Goal: Find contact information: Find contact information

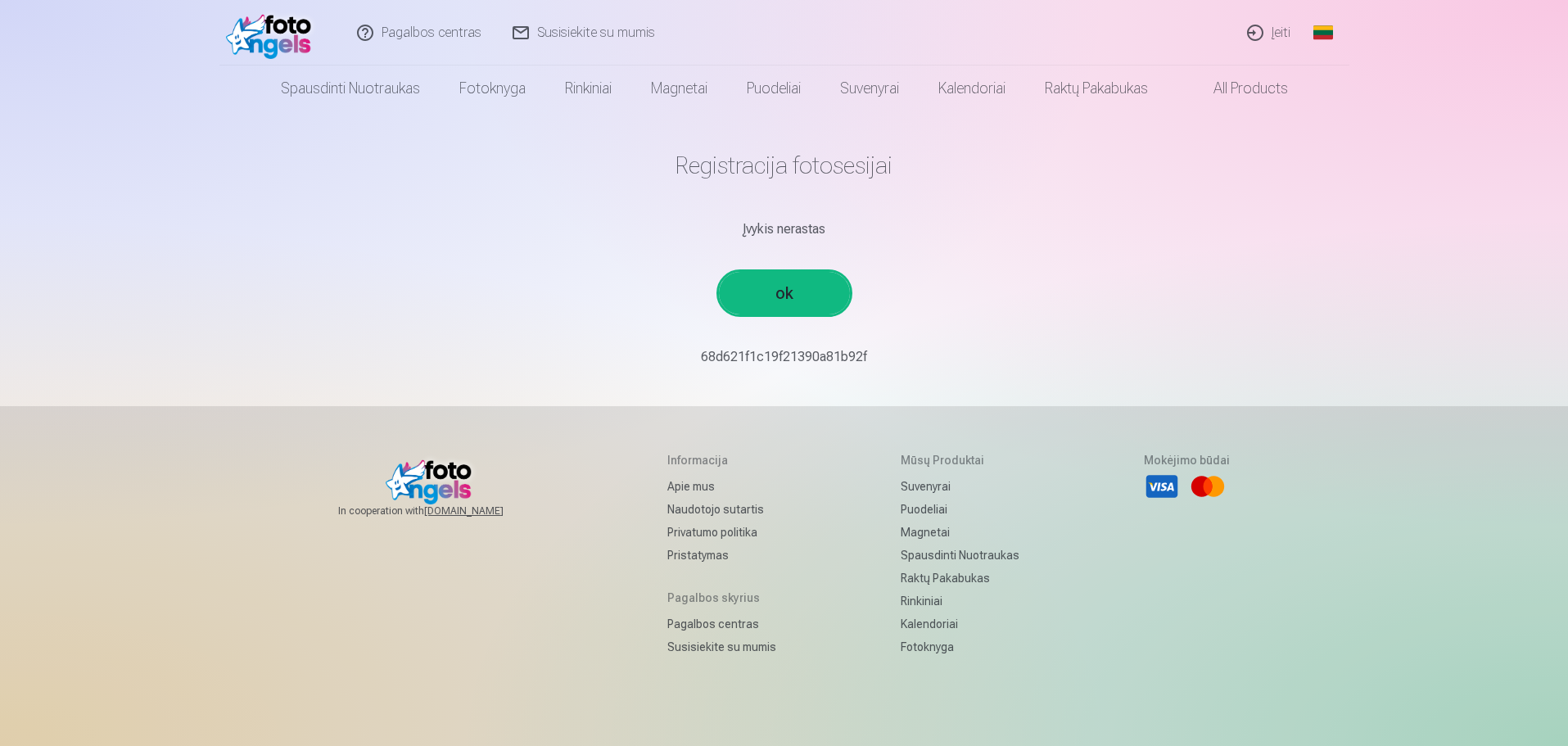
click at [828, 308] on link "ok" at bounding box center [784, 293] width 131 height 42
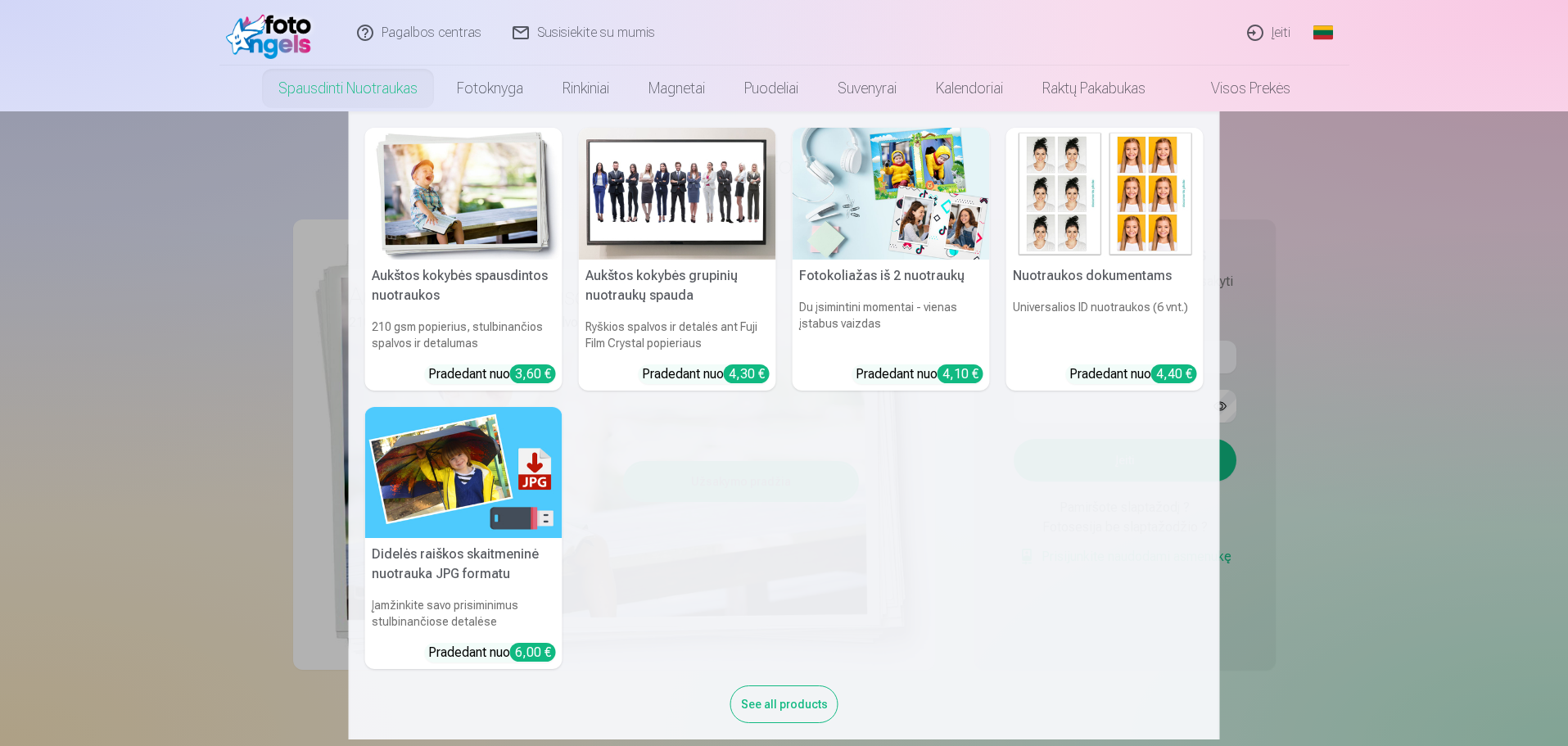
click at [1273, 245] on nav "Aukštos kokybės spausdintos nuotraukos 210 gsm popierius, stulbinančios spalvos…" at bounding box center [784, 425] width 1568 height 628
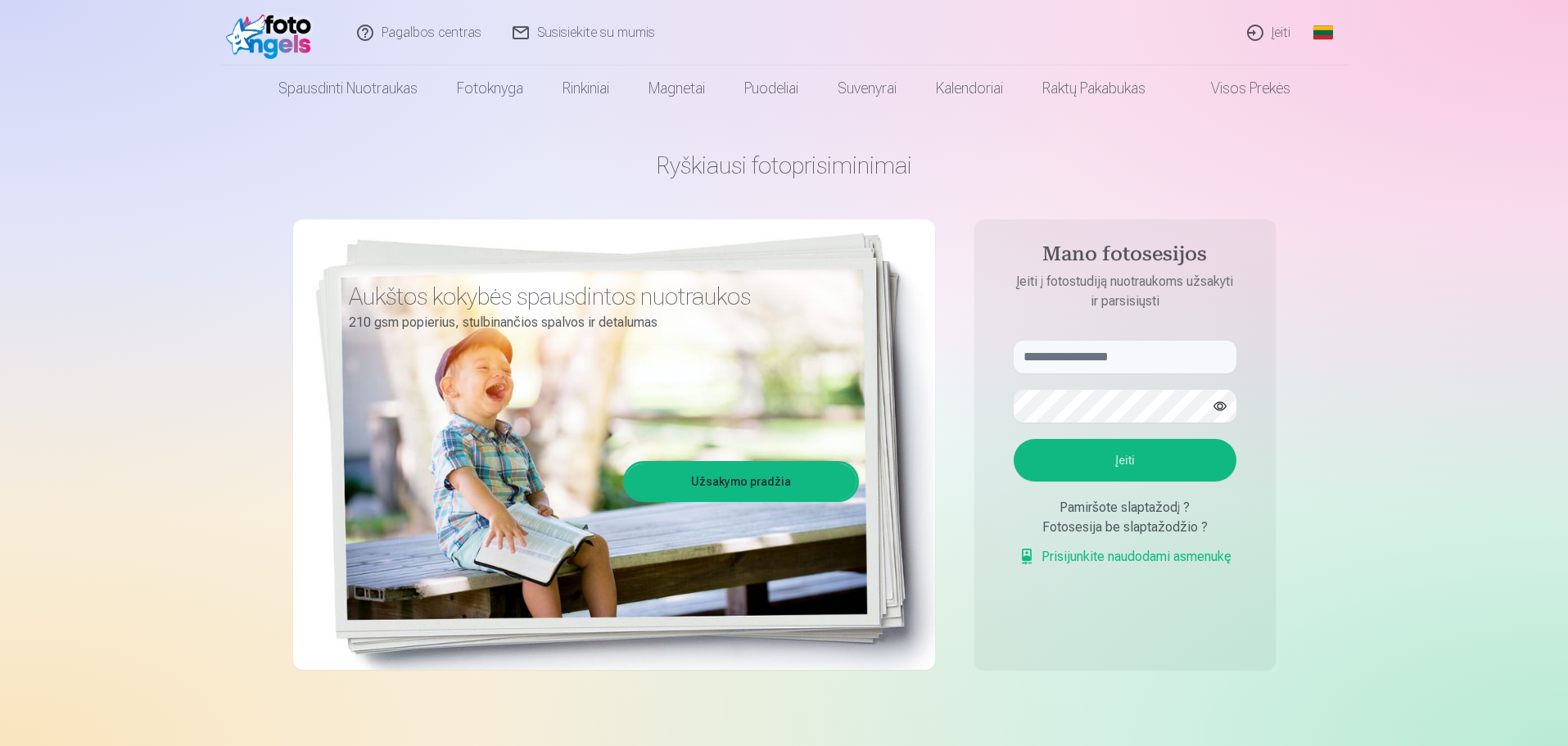
click at [267, 15] on img at bounding box center [273, 32] width 94 height 52
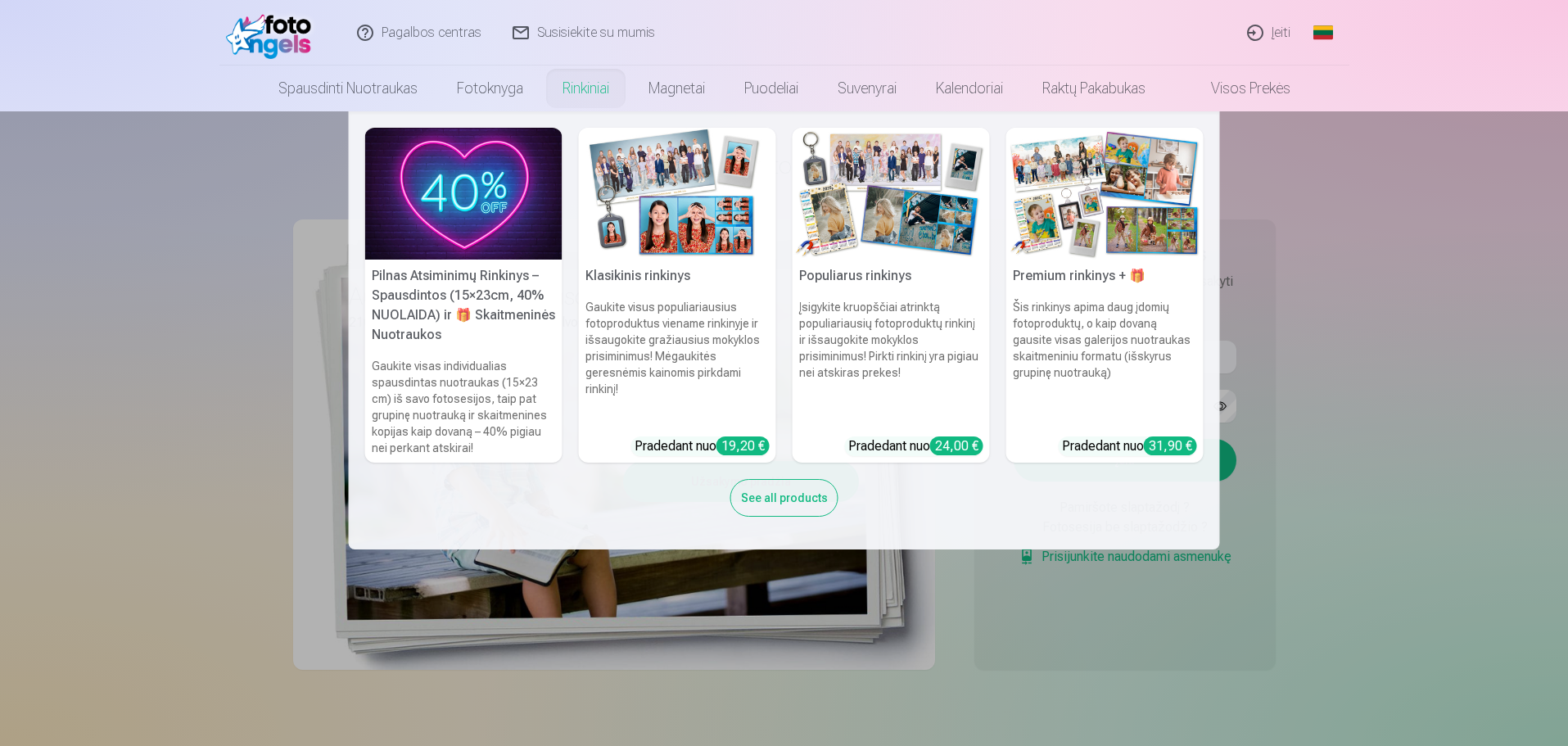
click at [580, 83] on link "Rinkiniai" at bounding box center [586, 88] width 86 height 46
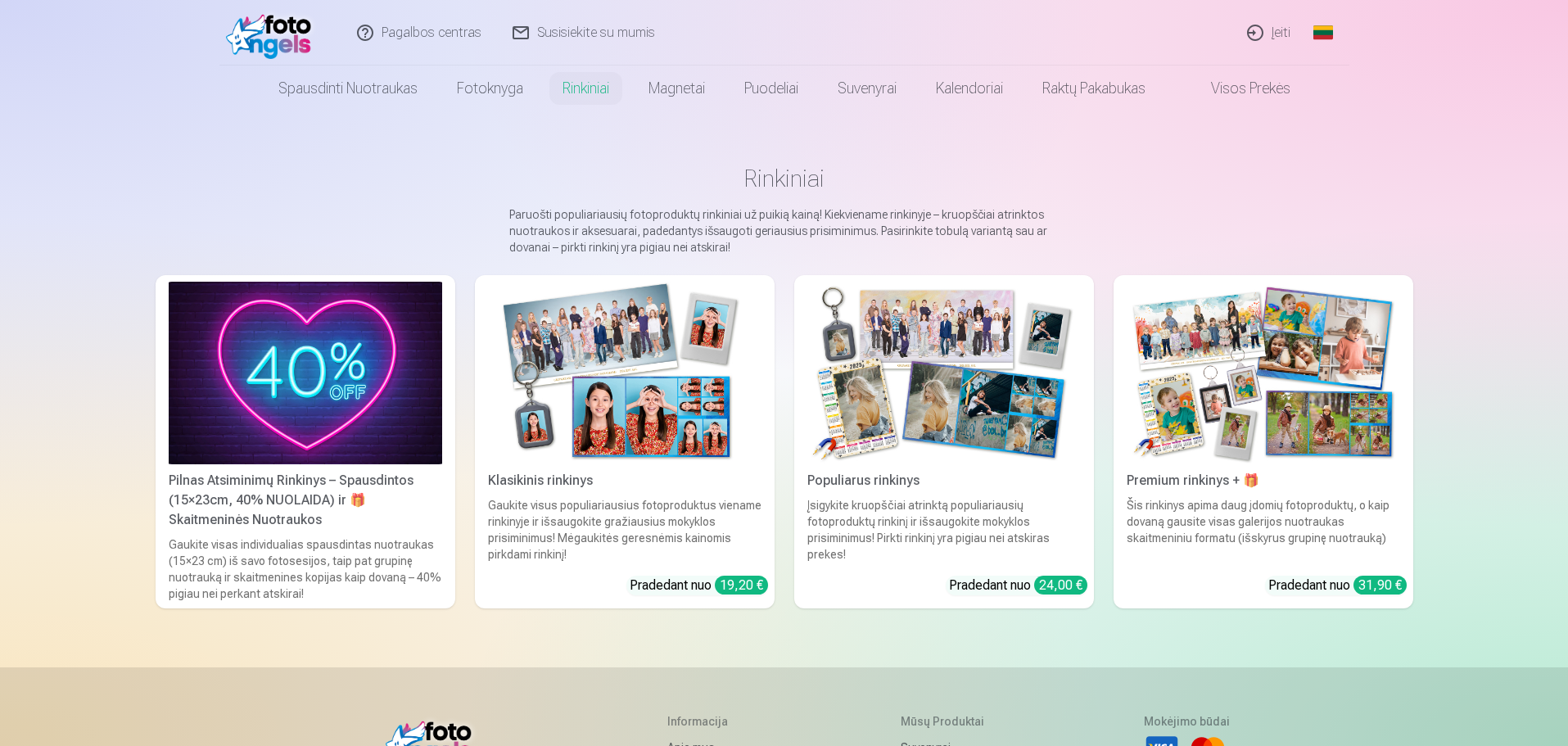
click at [1262, 83] on link "Visos prekės" at bounding box center [1237, 88] width 145 height 46
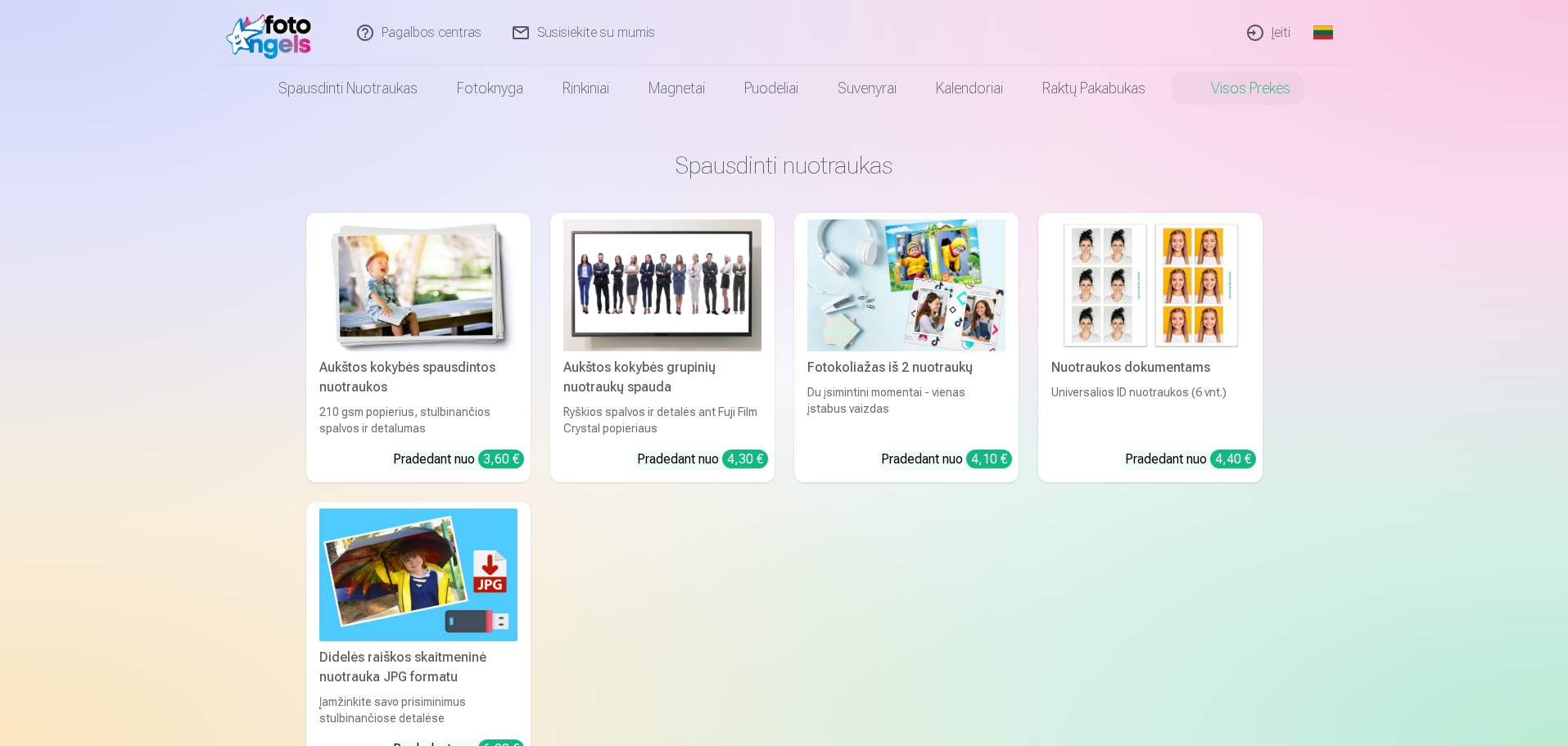
click at [620, 377] on div "Aukštos kokybės grupinių nuotraukų spauda" at bounding box center [662, 377] width 211 height 40
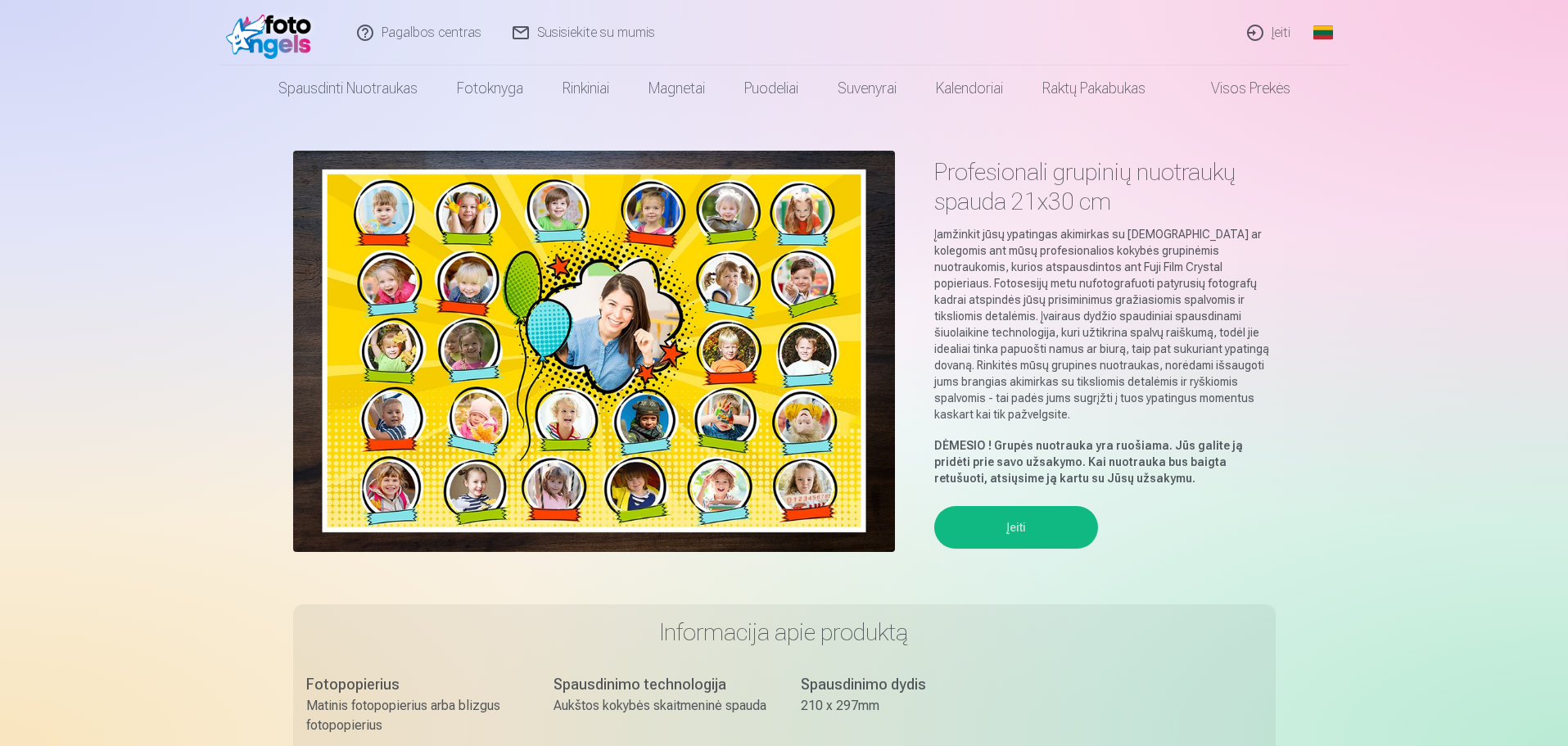
click at [1015, 515] on button "Įeiti" at bounding box center [1016, 527] width 164 height 42
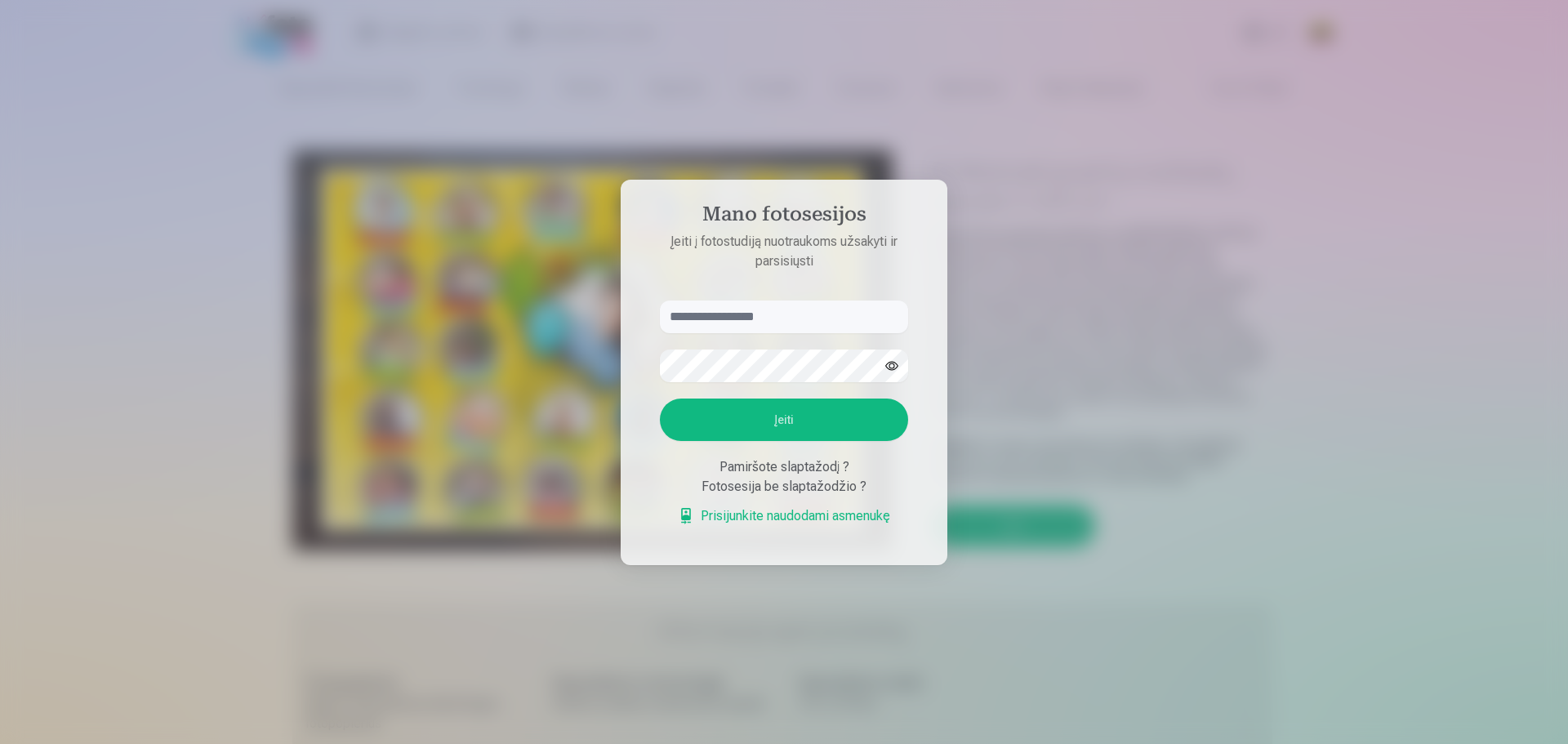
click at [720, 485] on div "Fotosesija be slaptažodžio ?" at bounding box center [783, 487] width 248 height 20
click at [856, 489] on div "Fotosesija be slaptažodžio ?" at bounding box center [783, 487] width 248 height 20
click at [785, 314] on input "text" at bounding box center [783, 316] width 248 height 32
type input "****"
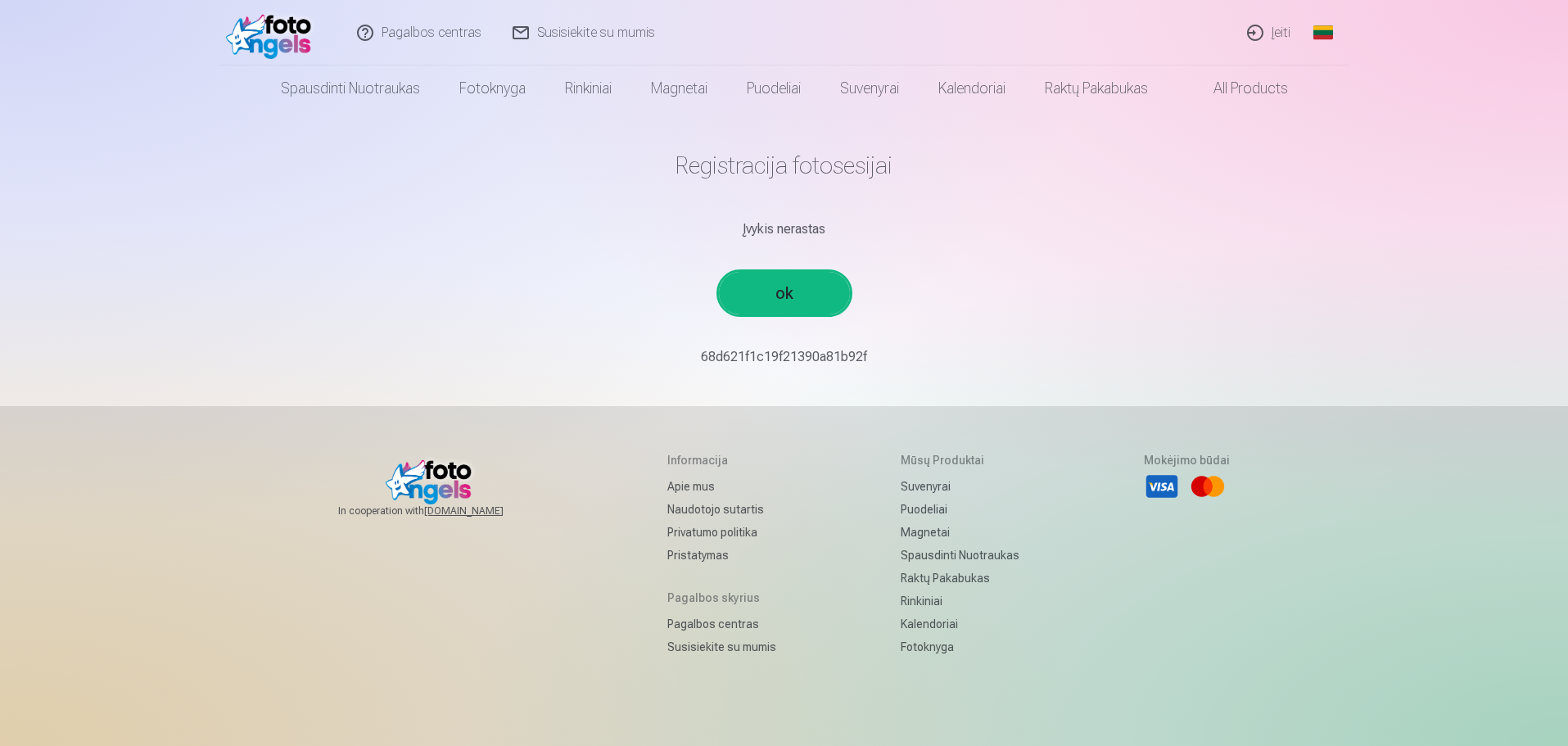
click at [559, 28] on link "Susisiekite su mumis" at bounding box center [584, 32] width 173 height 66
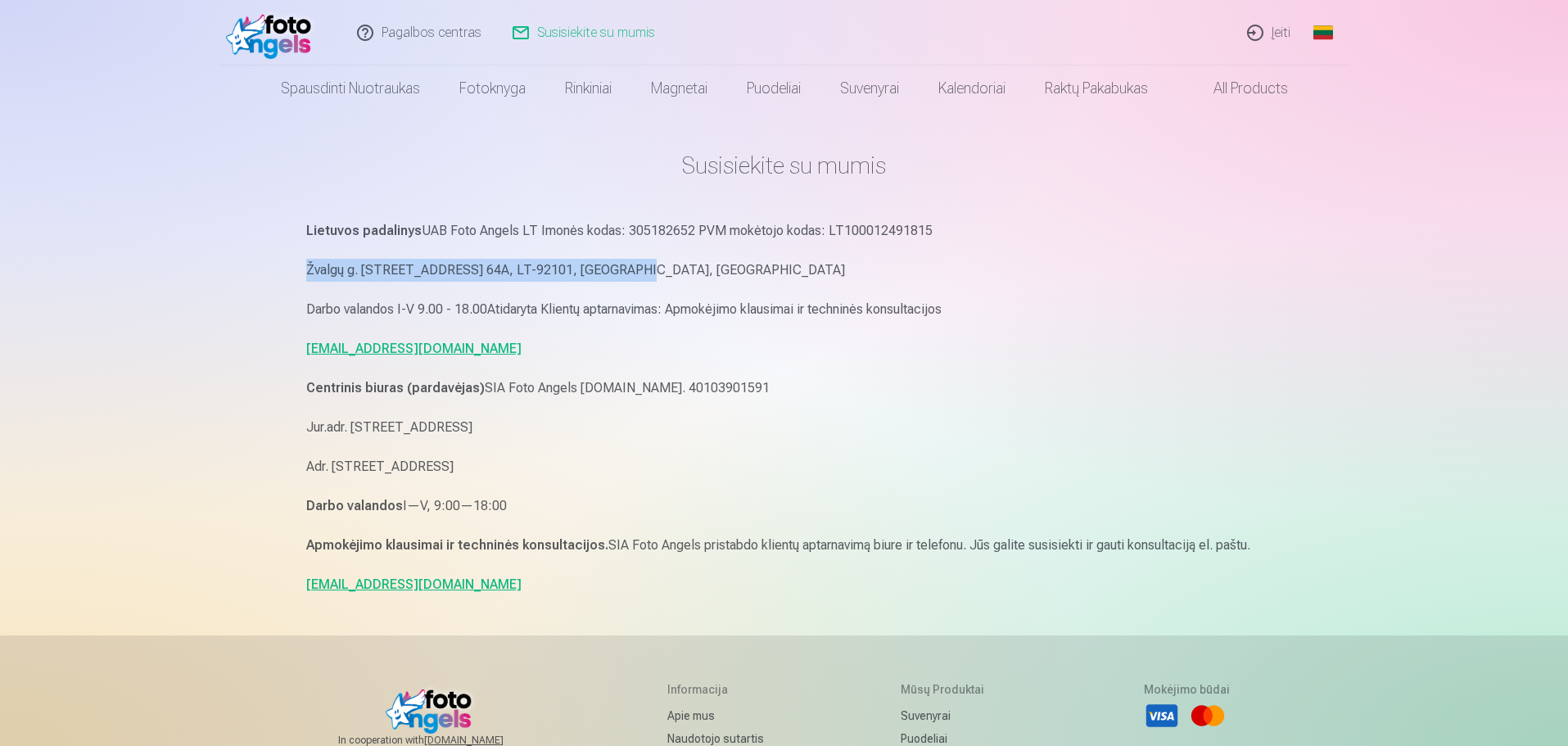
drag, startPoint x: 271, startPoint y: 250, endPoint x: 771, endPoint y: 235, distance: 500.2
click at [771, 235] on div "Pagalbos centras Susisiekite su mumis Įeiti Global Lithuanian (lt) English (en)…" at bounding box center [784, 543] width 1568 height 1086
click at [771, 235] on p "Lietuvos padalinys UAB Foto Angels LT Imonės kodas: 305182652 PVM mokėtojo koda…" at bounding box center [784, 231] width 956 height 23
click at [280, 33] on img at bounding box center [273, 32] width 94 height 52
